Goal: Browse casually

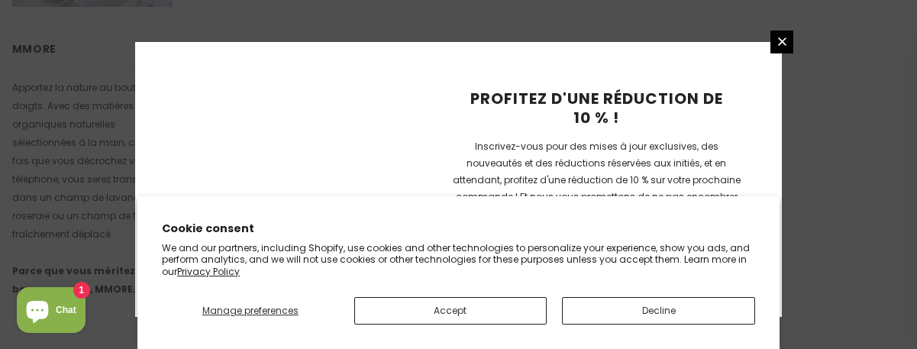
scroll to position [1284, 0]
